Goal: Understand process/instructions: Learn how to perform a task or action

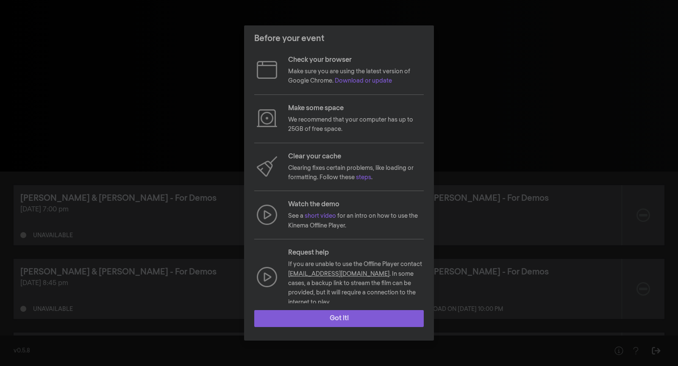
click at [362, 318] on button "Got it!" at bounding box center [339, 318] width 170 height 17
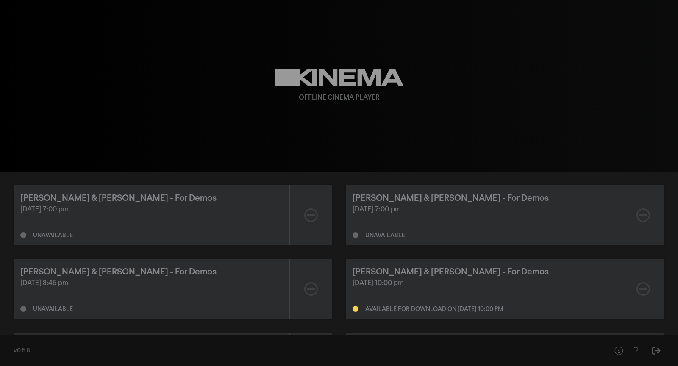
click at [130, 44] on div "play_arrow 0:00 volume_up fullscreen settings closed_caption Captions Off setti…" at bounding box center [339, 86] width 678 height 172
click at [338, 225] on div "[PERSON_NAME] & [PERSON_NAME] - For Demos [DATE] 7:00 pm Unavailable [PERSON_NA…" at bounding box center [339, 325] width 651 height 281
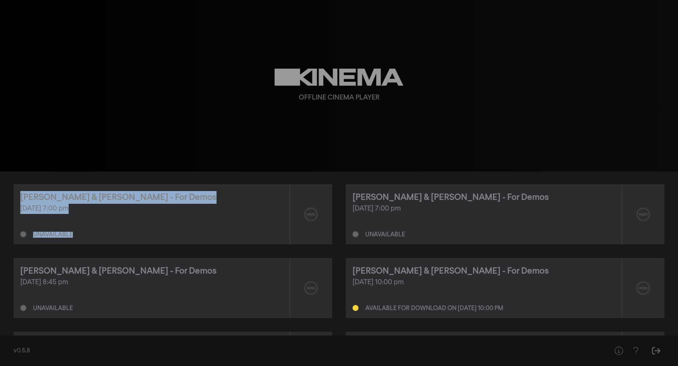
drag, startPoint x: 83, startPoint y: 239, endPoint x: 17, endPoint y: 192, distance: 80.7
click at [17, 192] on div "[PERSON_NAME] & [PERSON_NAME] - For Demos [DATE] 7:00 pm Unavailable" at bounding box center [152, 214] width 276 height 60
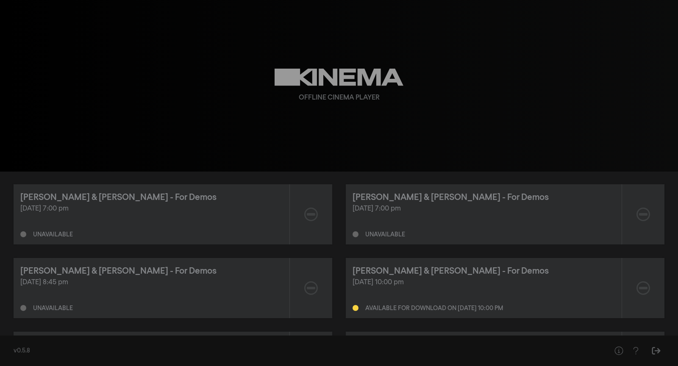
click at [166, 226] on div "[DATE] 7:00 pm Unavailable" at bounding box center [151, 221] width 262 height 34
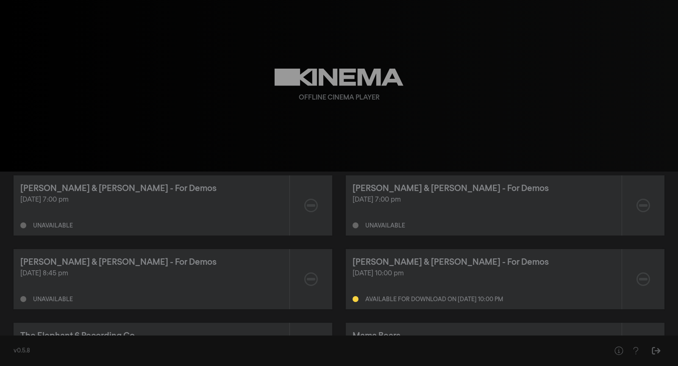
scroll to position [0, 0]
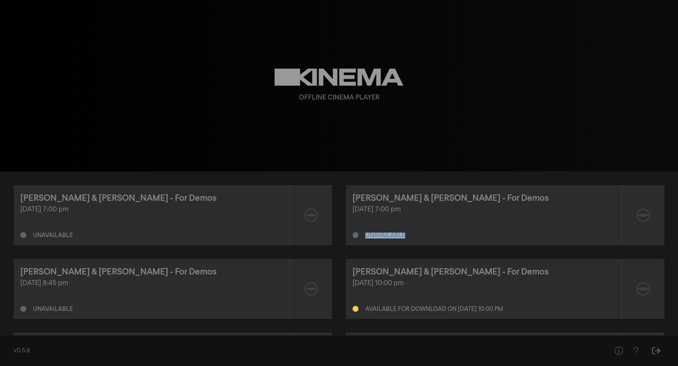
drag, startPoint x: 438, startPoint y: 242, endPoint x: 346, endPoint y: 242, distance: 91.6
click at [346, 242] on div "[PERSON_NAME] & [PERSON_NAME] - For Demos [DATE] 7:00 pm Unavailable" at bounding box center [484, 215] width 276 height 60
click at [492, 269] on div "[PERSON_NAME] & [PERSON_NAME] - For Demos" at bounding box center [484, 272] width 262 height 13
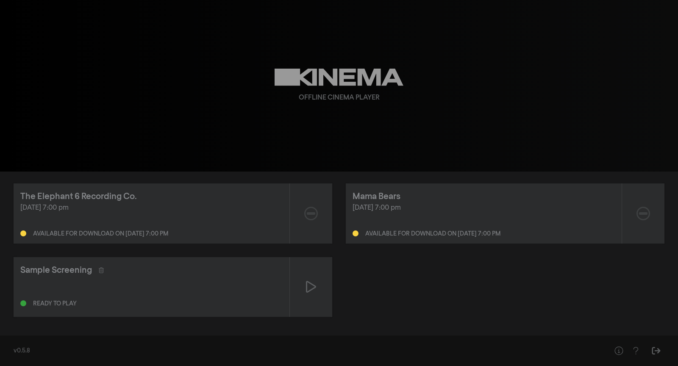
scroll to position [147, 0]
click at [635, 352] on icon "Help" at bounding box center [636, 351] width 11 height 8
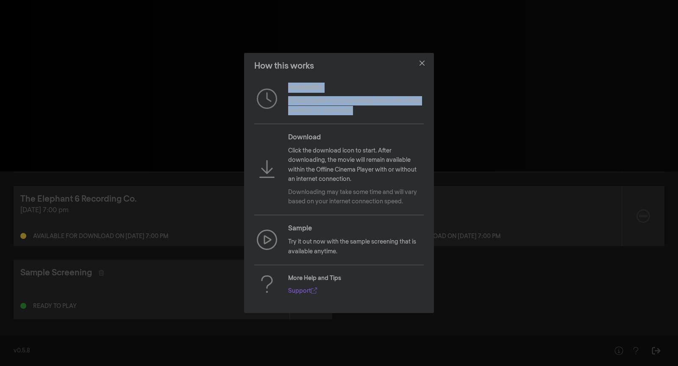
drag, startPoint x: 366, startPoint y: 114, endPoint x: 281, endPoint y: 101, distance: 85.9
click at [281, 100] on div "Availability 72 hours before your screening the movie will be available for dow…" at bounding box center [339, 99] width 170 height 33
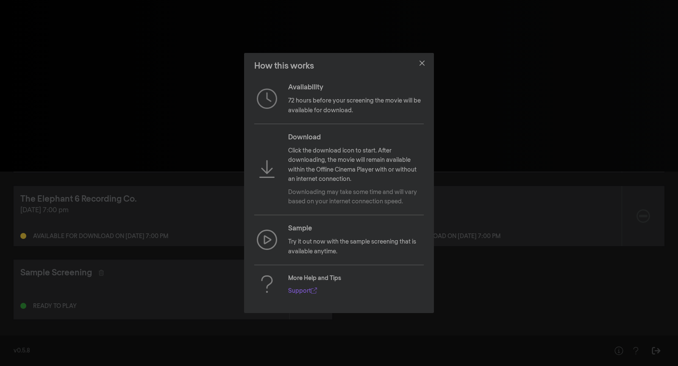
click at [326, 151] on p "Click the download icon to start. After downloading, the movie will remain avai…" at bounding box center [356, 165] width 136 height 38
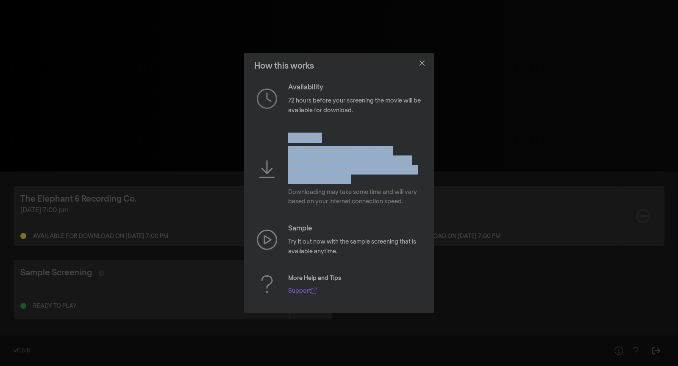
drag, startPoint x: 357, startPoint y: 184, endPoint x: 296, endPoint y: 136, distance: 77.9
click at [289, 133] on div "Download Click the download icon to start. After downloading, the movie will re…" at bounding box center [356, 170] width 136 height 74
click at [296, 136] on p "Download" at bounding box center [356, 138] width 136 height 10
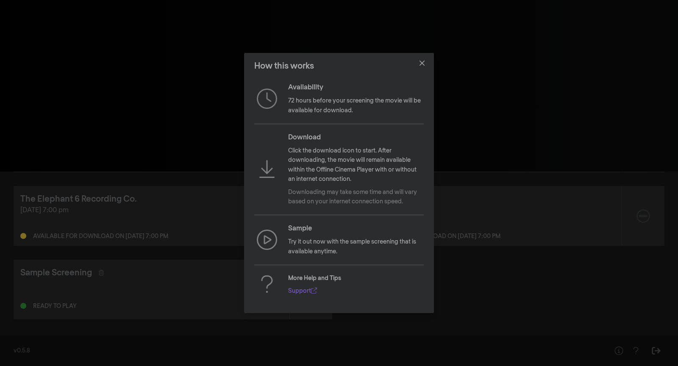
click at [475, 206] on div "How this works Availability 72 hours before your screening the movie will be av…" at bounding box center [339, 183] width 678 height 366
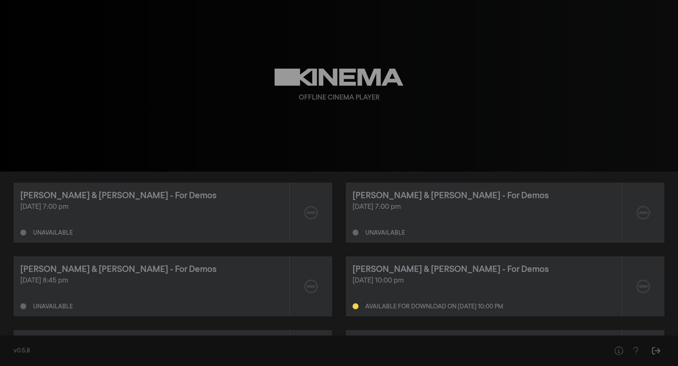
scroll to position [0, 0]
